Goal: Task Accomplishment & Management: Manage account settings

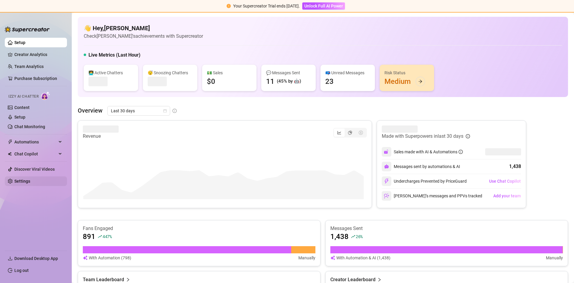
click at [21, 183] on link "Settings" at bounding box center [22, 181] width 16 height 5
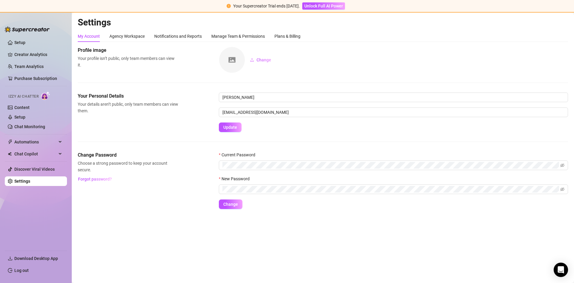
click at [19, 182] on link "Settings" at bounding box center [22, 181] width 16 height 5
click at [28, 272] on link "Log out" at bounding box center [21, 270] width 14 height 5
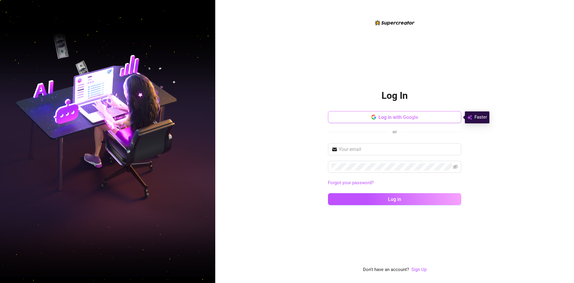
click at [384, 115] on span "Log in with Google" at bounding box center [399, 117] width 40 height 6
